Goal: Find specific page/section: Find specific page/section

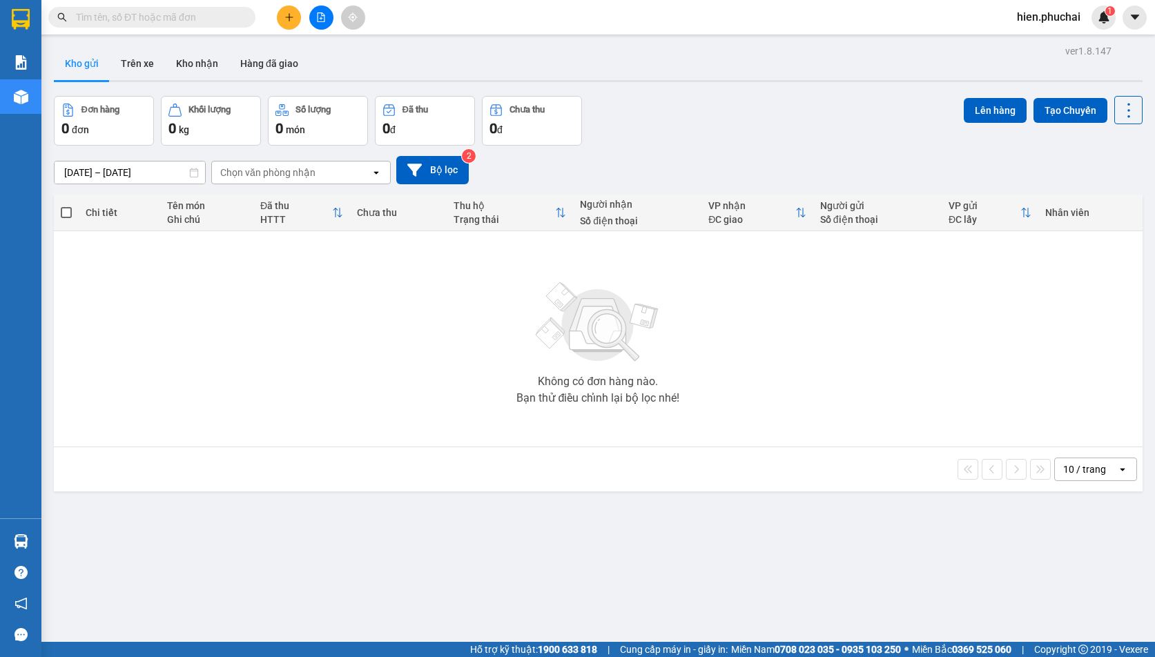
click at [1019, 470] on div "10 / trang open" at bounding box center [598, 469] width 1078 height 23
click at [1081, 470] on div "10 / trang" at bounding box center [1084, 470] width 43 height 14
click at [1082, 622] on span "100 / trang" at bounding box center [1080, 623] width 50 height 14
click at [630, 172] on div "12/10/2025 – 14/10/2025 Press the down arrow key to interact with the calendar …" at bounding box center [598, 170] width 1089 height 28
click at [334, 28] on div at bounding box center [321, 18] width 104 height 24
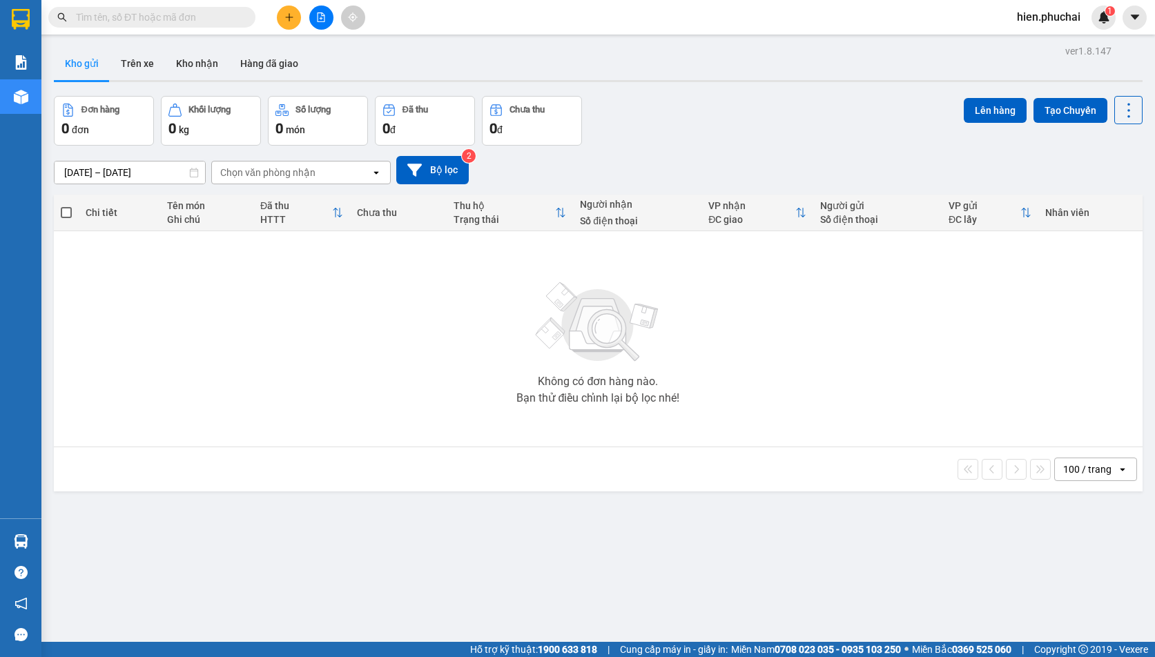
click at [331, 20] on button at bounding box center [321, 18] width 24 height 24
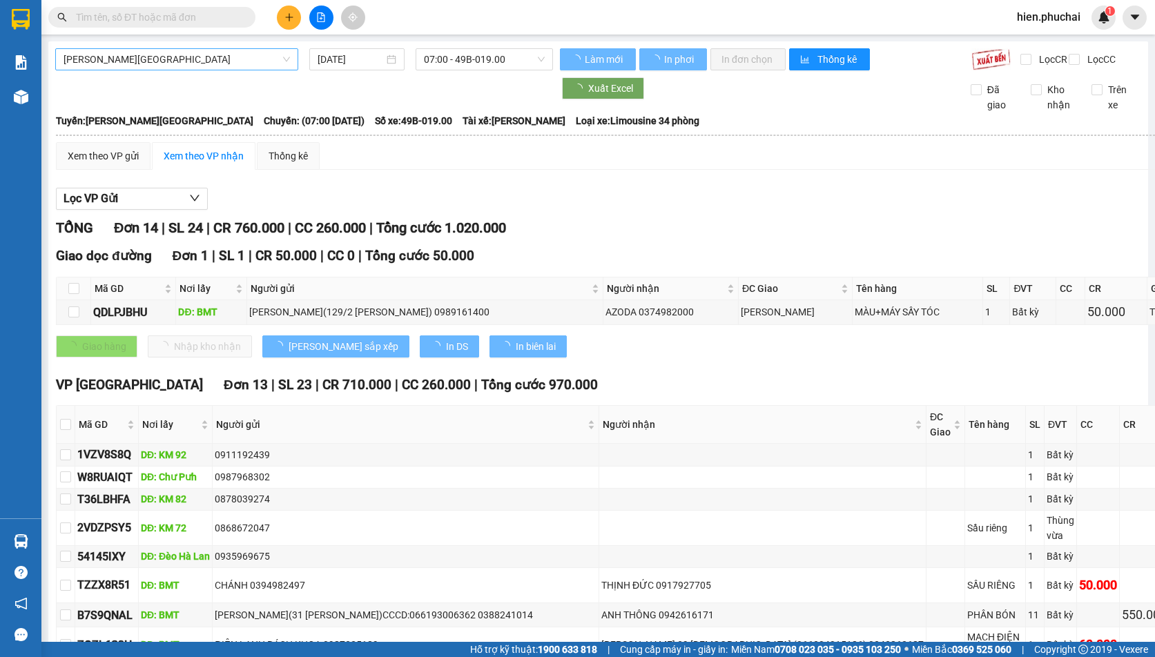
click at [146, 64] on span "Gia Lai - Đà Lạt" at bounding box center [177, 59] width 226 height 21
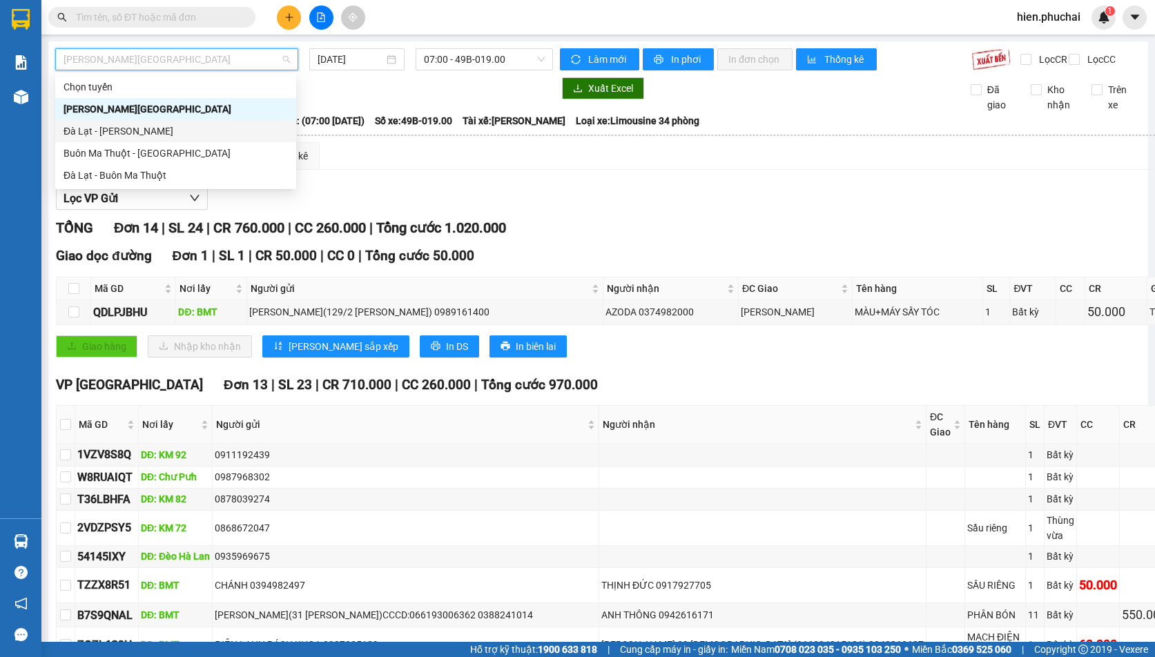
click at [122, 129] on div "Đà Lạt - Gia Lai" at bounding box center [176, 131] width 224 height 15
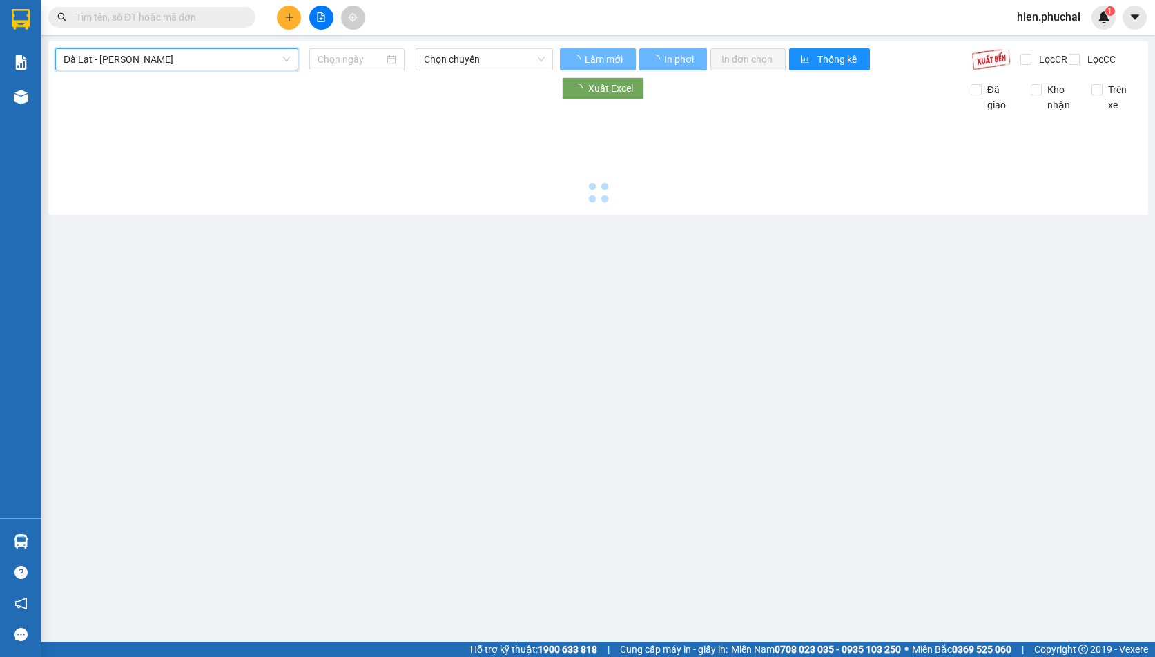
type input "14/10/2025"
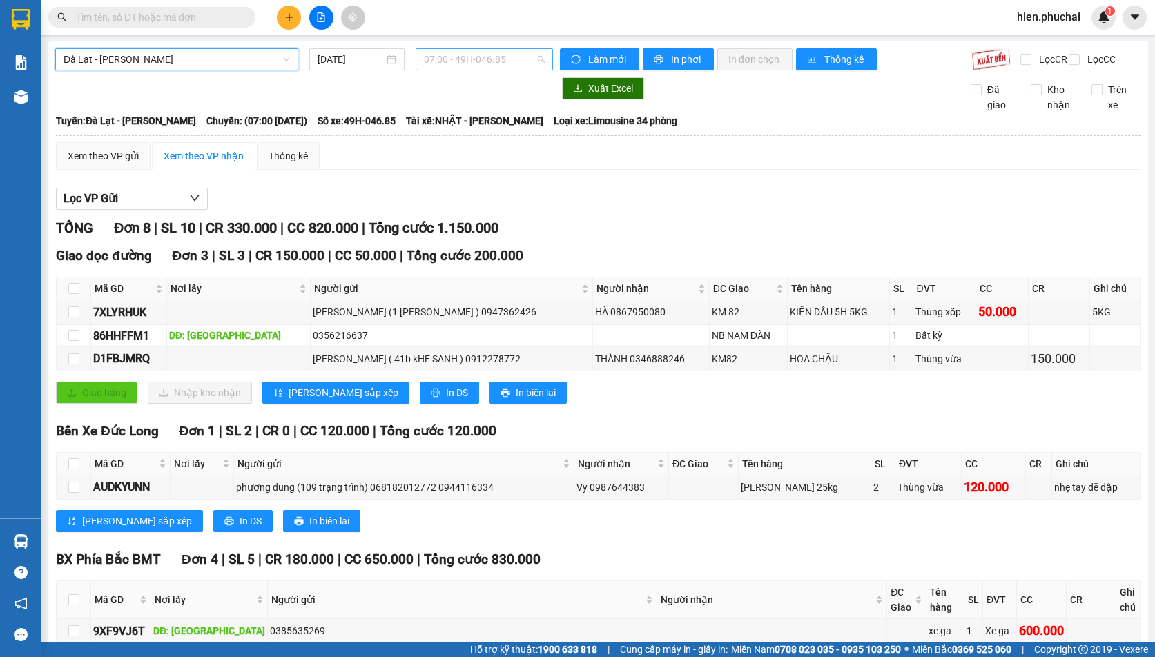
click at [461, 65] on span "07:00 - 49H-046.85" at bounding box center [484, 59] width 121 height 21
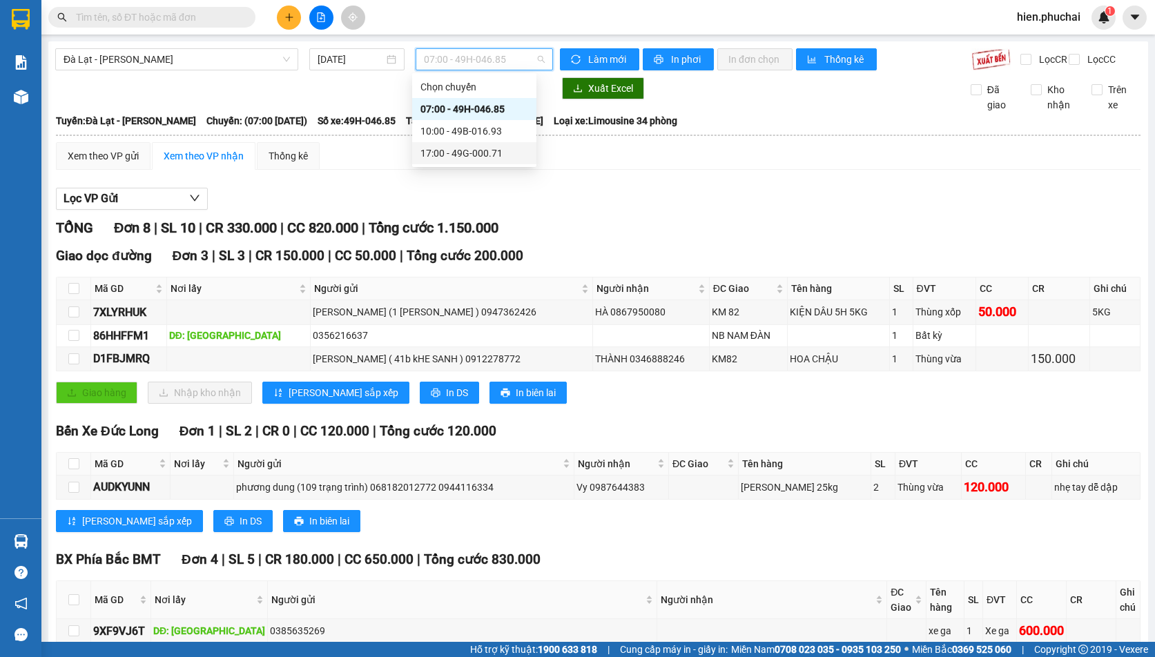
click at [456, 144] on div "17:00 - 49G-000.71" at bounding box center [474, 153] width 124 height 22
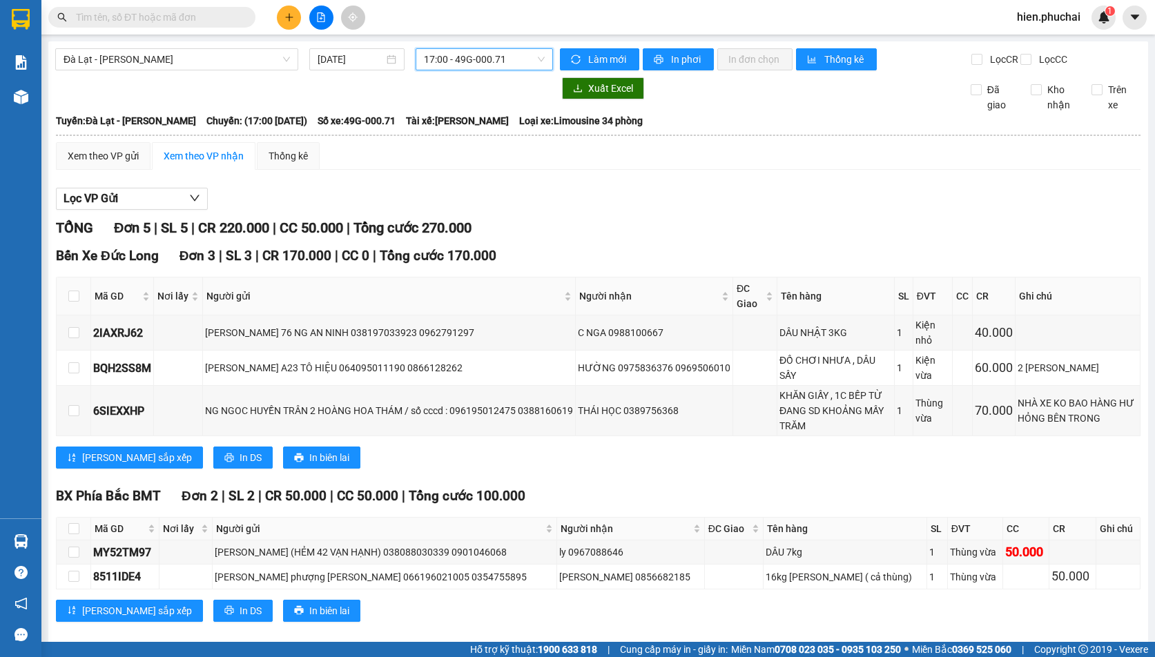
scroll to position [30, 0]
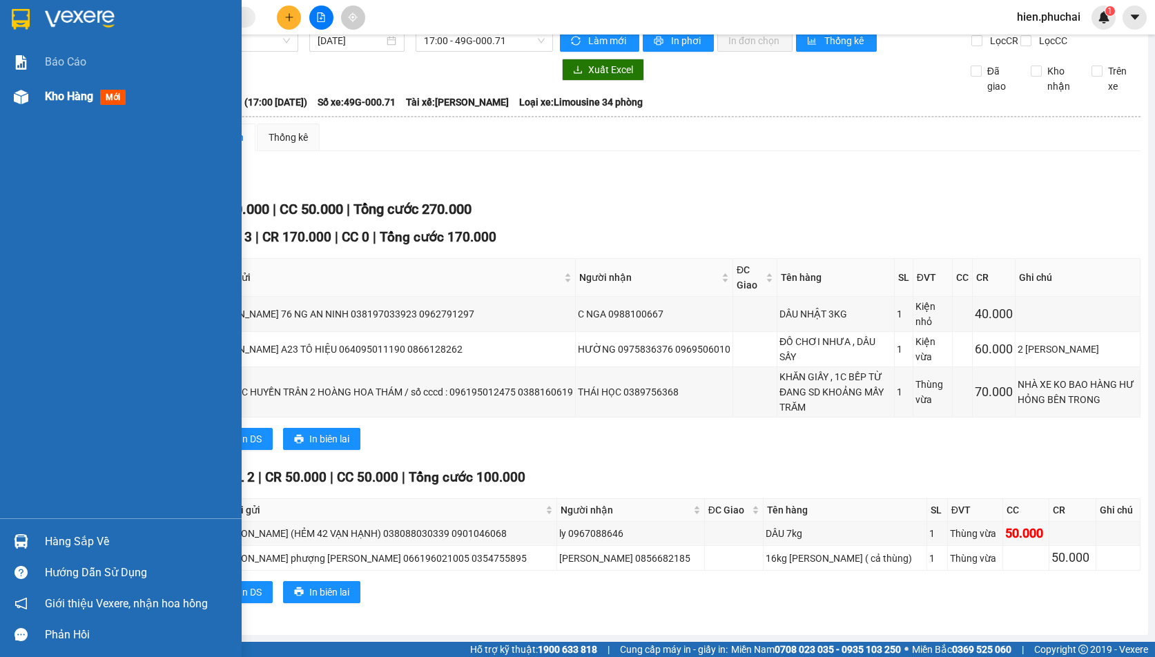
click at [59, 90] on span "Kho hàng" at bounding box center [69, 96] width 48 height 13
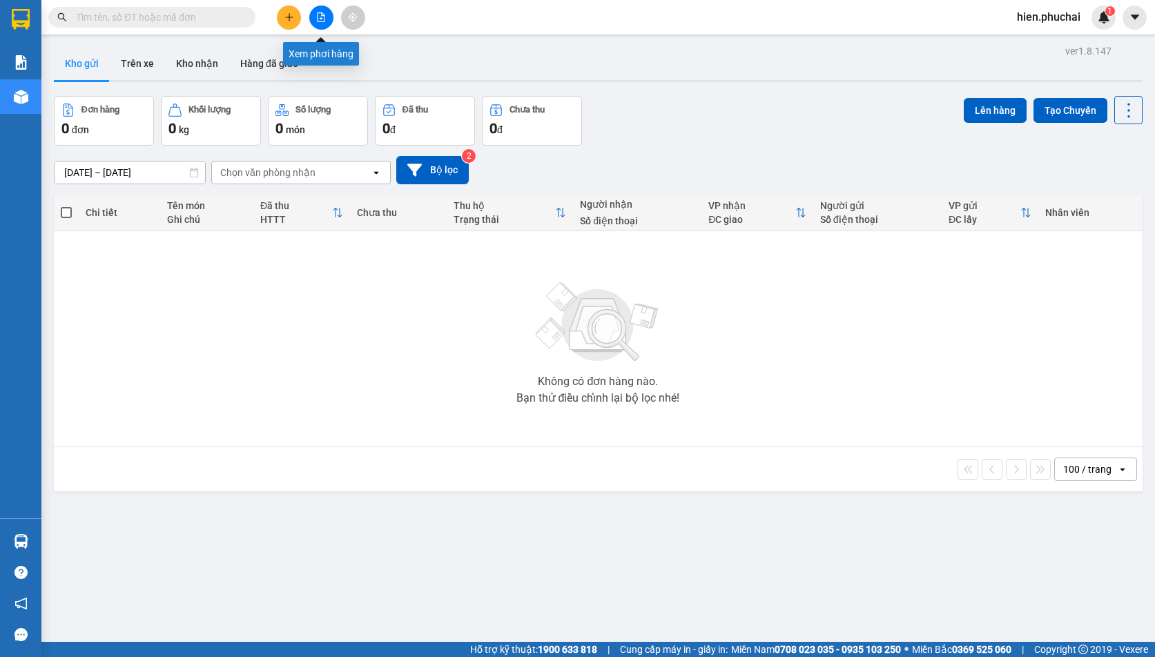
click at [320, 9] on button at bounding box center [321, 18] width 24 height 24
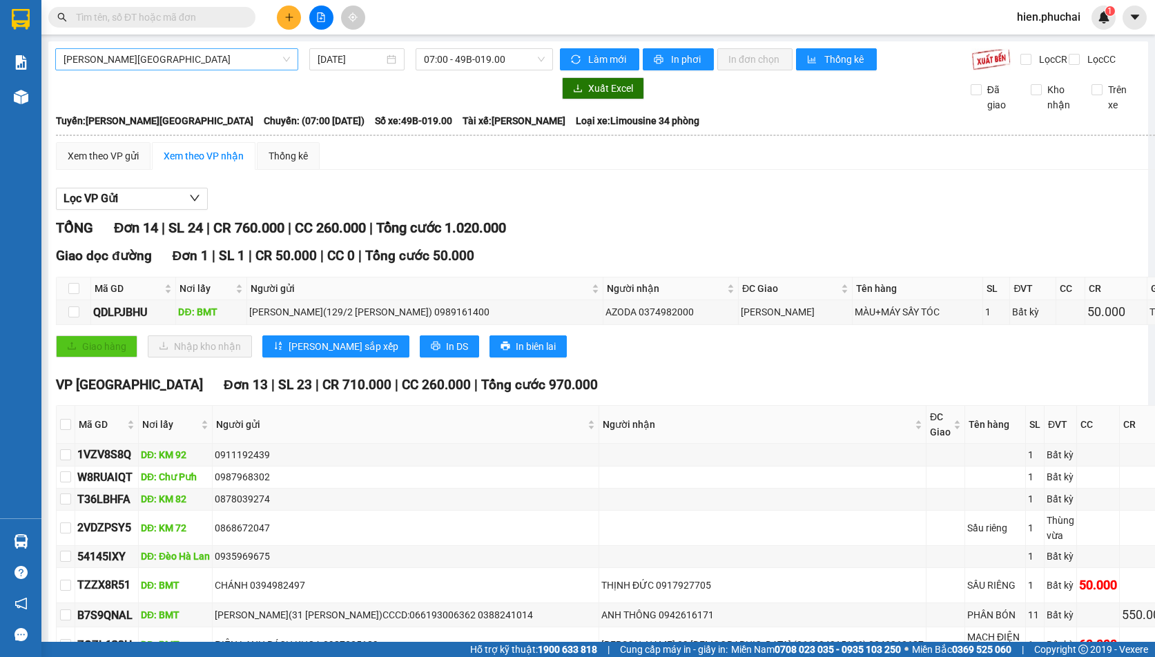
click at [188, 52] on span "[PERSON_NAME][GEOGRAPHIC_DATA]" at bounding box center [177, 59] width 226 height 21
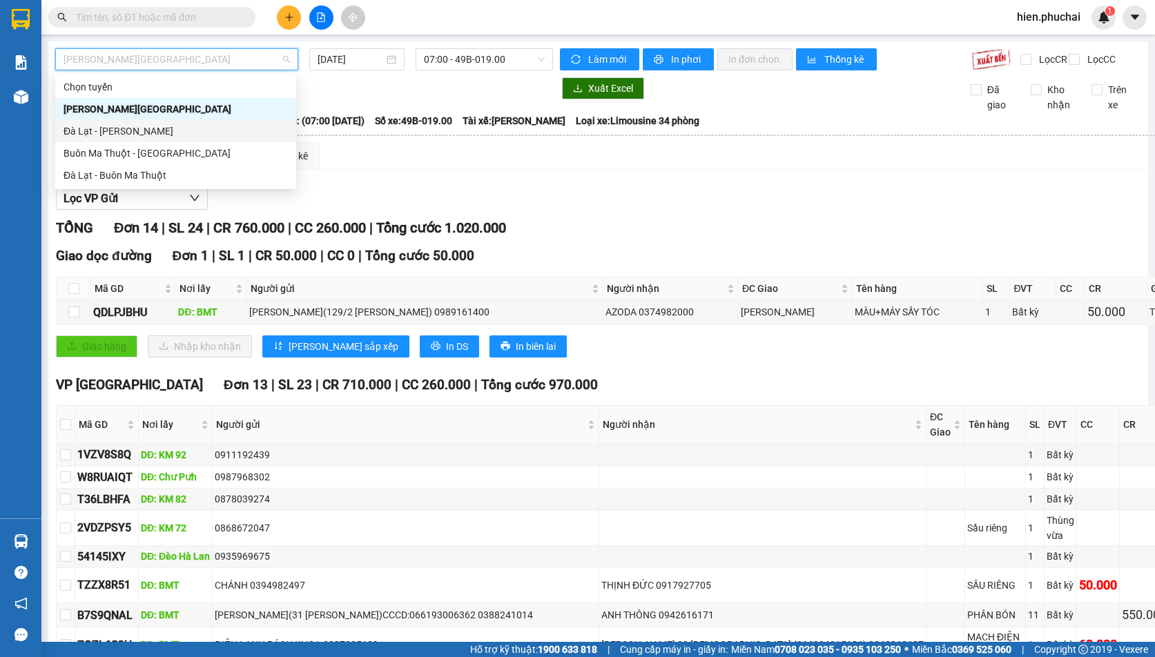
click at [151, 135] on div "Đà Lạt - [PERSON_NAME]" at bounding box center [176, 131] width 224 height 15
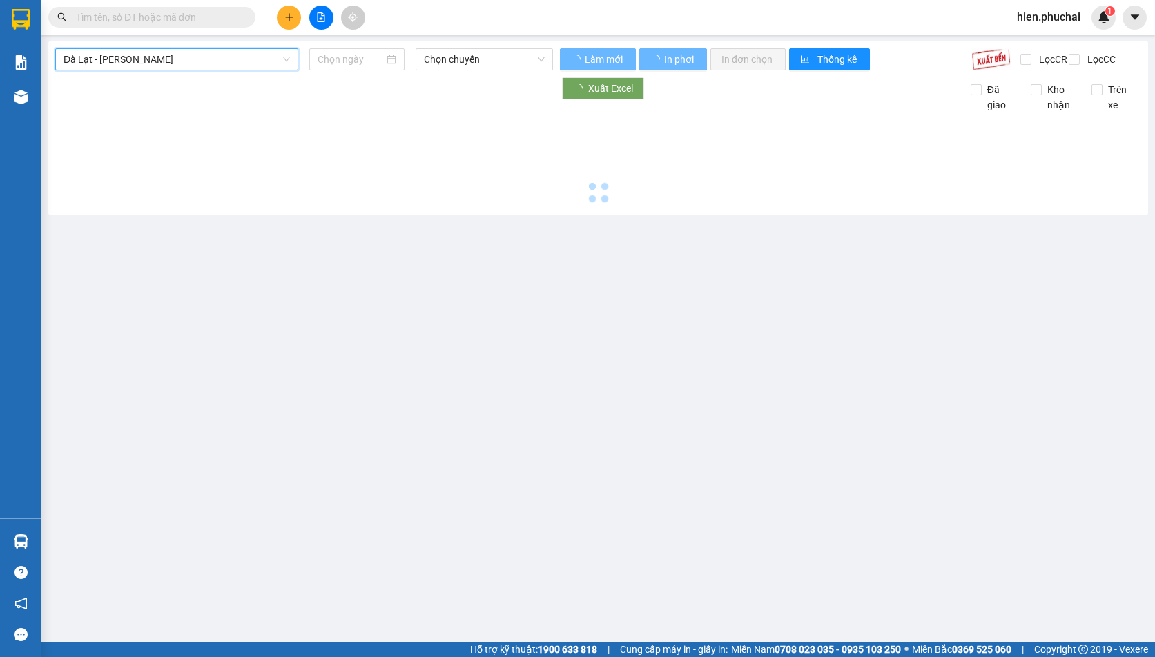
type input "[DATE]"
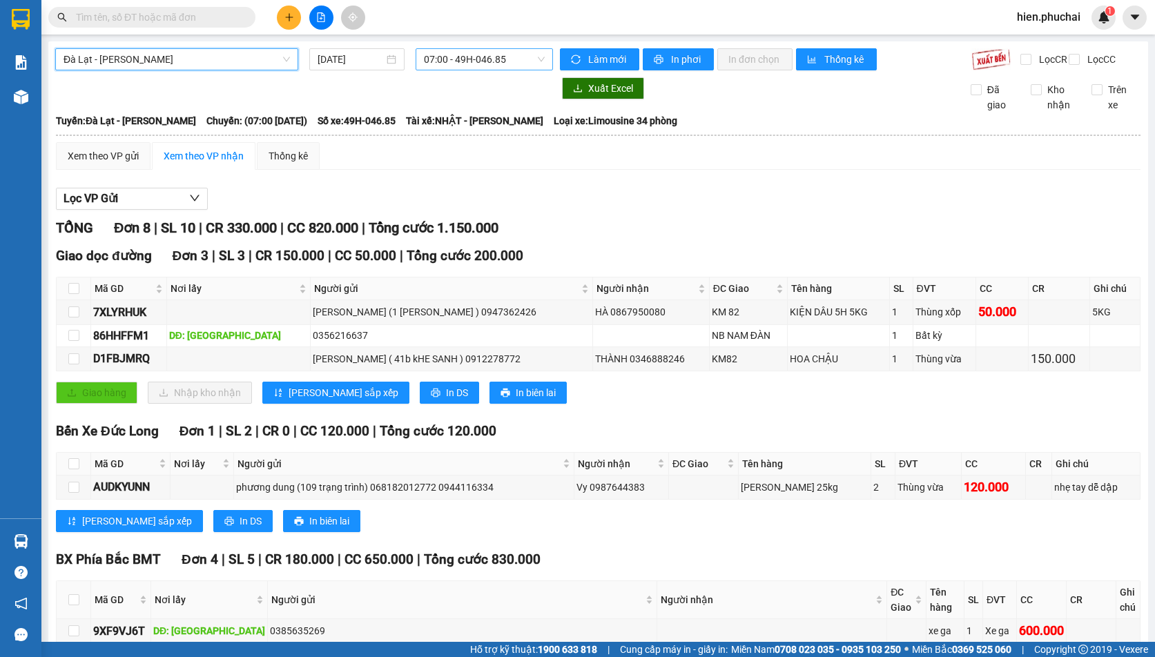
click at [444, 66] on span "07:00 - 49H-046.85" at bounding box center [484, 59] width 121 height 21
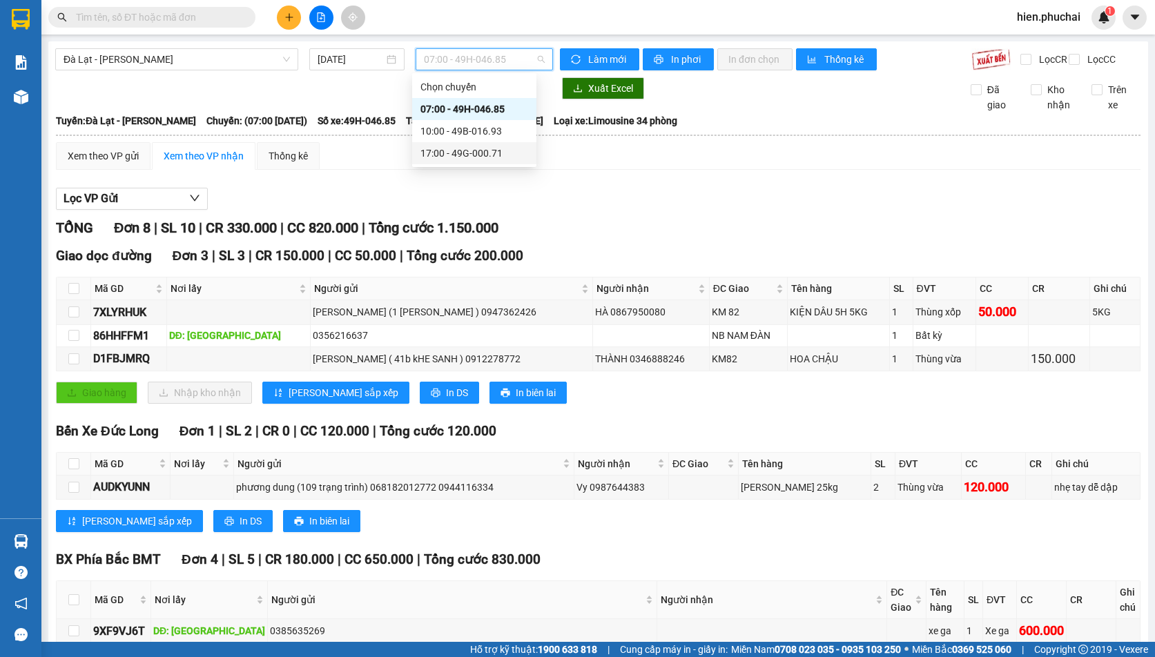
click at [447, 148] on div "17:00 - 49G-000.71" at bounding box center [475, 153] width 108 height 15
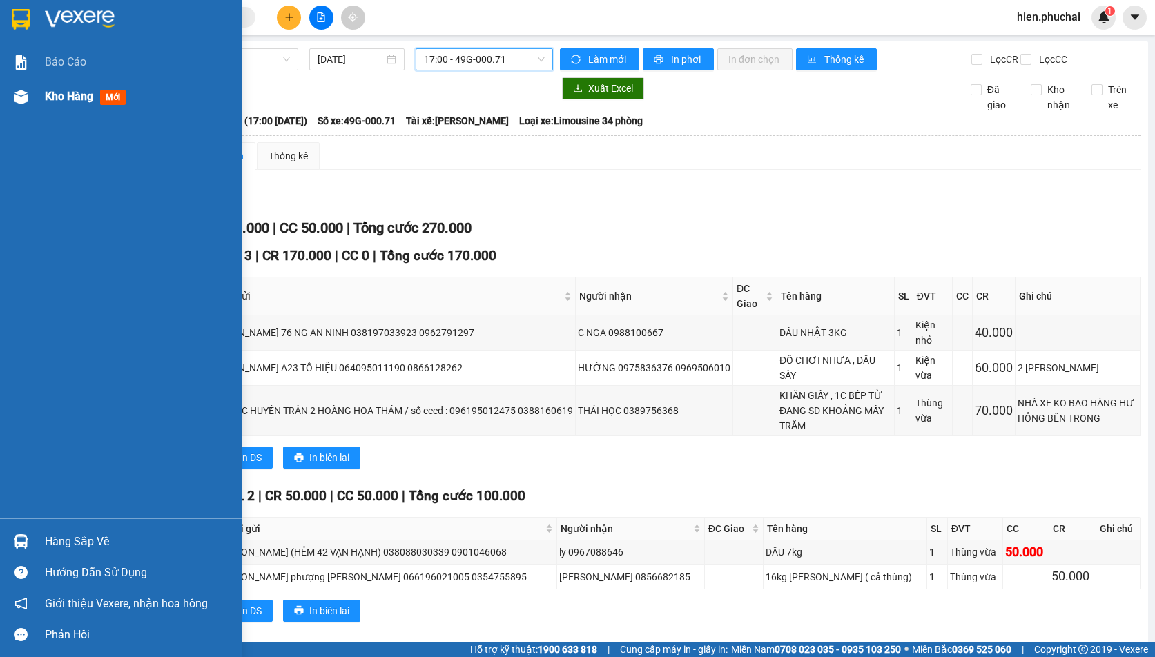
click at [14, 93] on img at bounding box center [21, 97] width 15 height 15
